Goal: Book appointment/travel/reservation

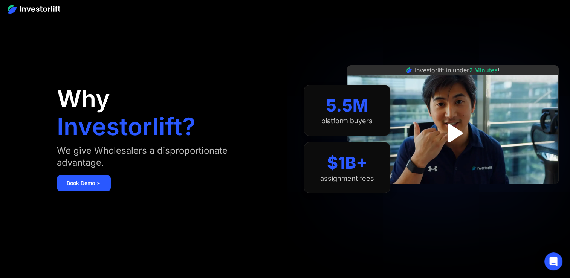
drag, startPoint x: 84, startPoint y: 171, endPoint x: 83, endPoint y: 177, distance: 6.5
click at [84, 171] on div "Why Investorlift? We give Wholesalers a disproportionate advantage. [DEMOGRAPHI…" at bounding box center [167, 139] width 220 height 233
click at [83, 177] on link "Book Demo ➢" at bounding box center [84, 183] width 54 height 17
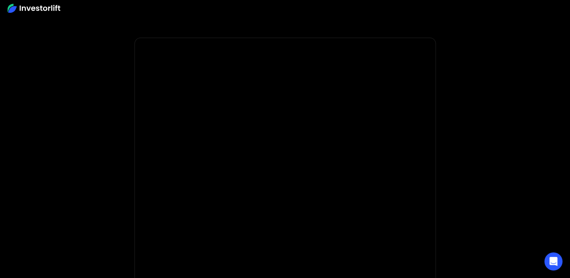
scroll to position [38, 0]
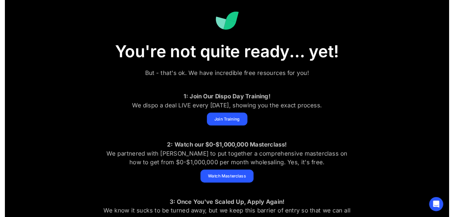
scroll to position [113, 0]
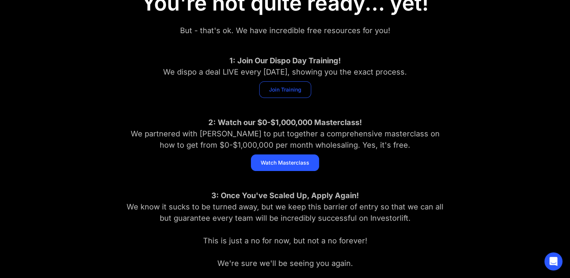
click at [273, 89] on link "Join Training" at bounding box center [285, 89] width 52 height 17
